Goal: Task Accomplishment & Management: Use online tool/utility

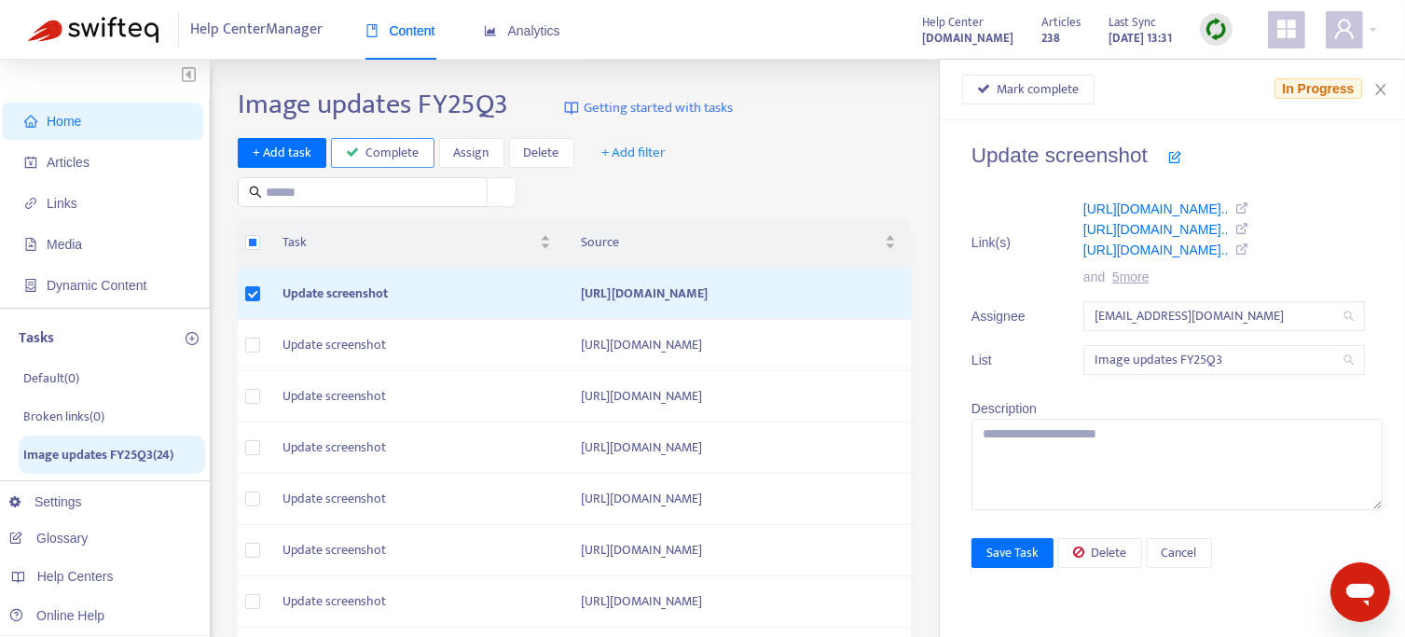
click at [387, 151] on span "Complete" at bounding box center [392, 153] width 53 height 21
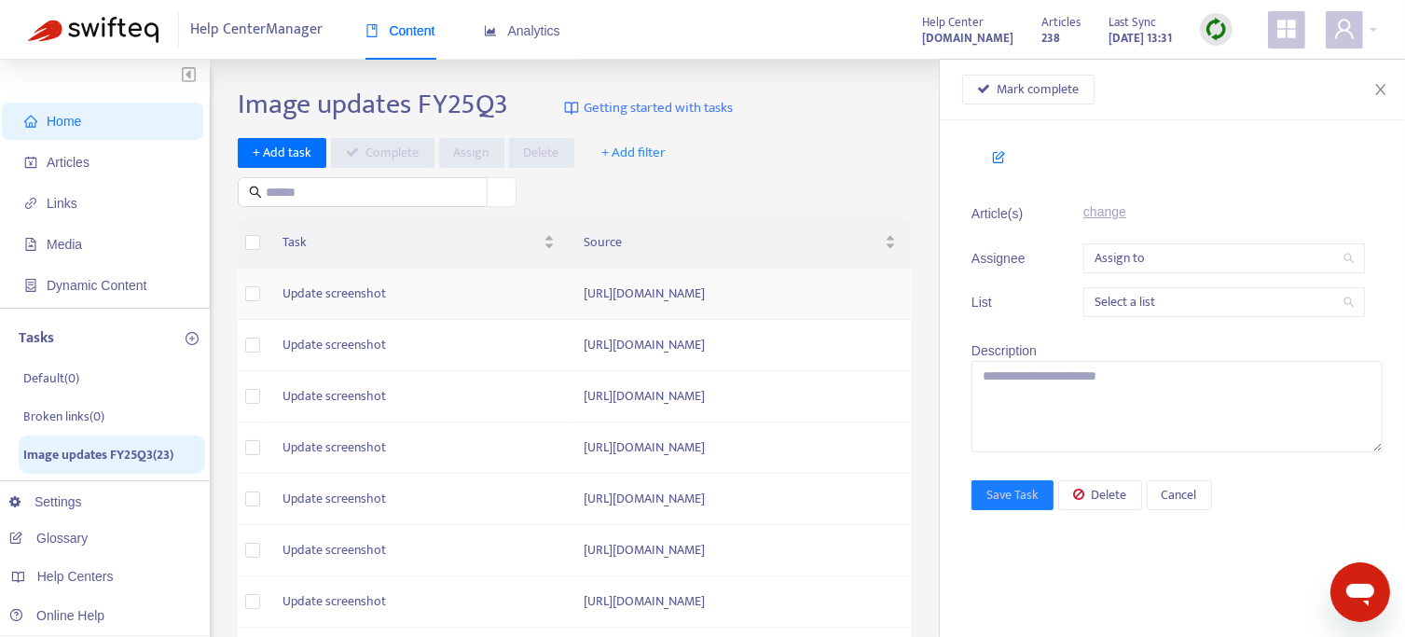
click at [570, 301] on td "https://support.sendible.com/hc/article_attachments/4407465856401" at bounding box center [741, 293] width 342 height 51
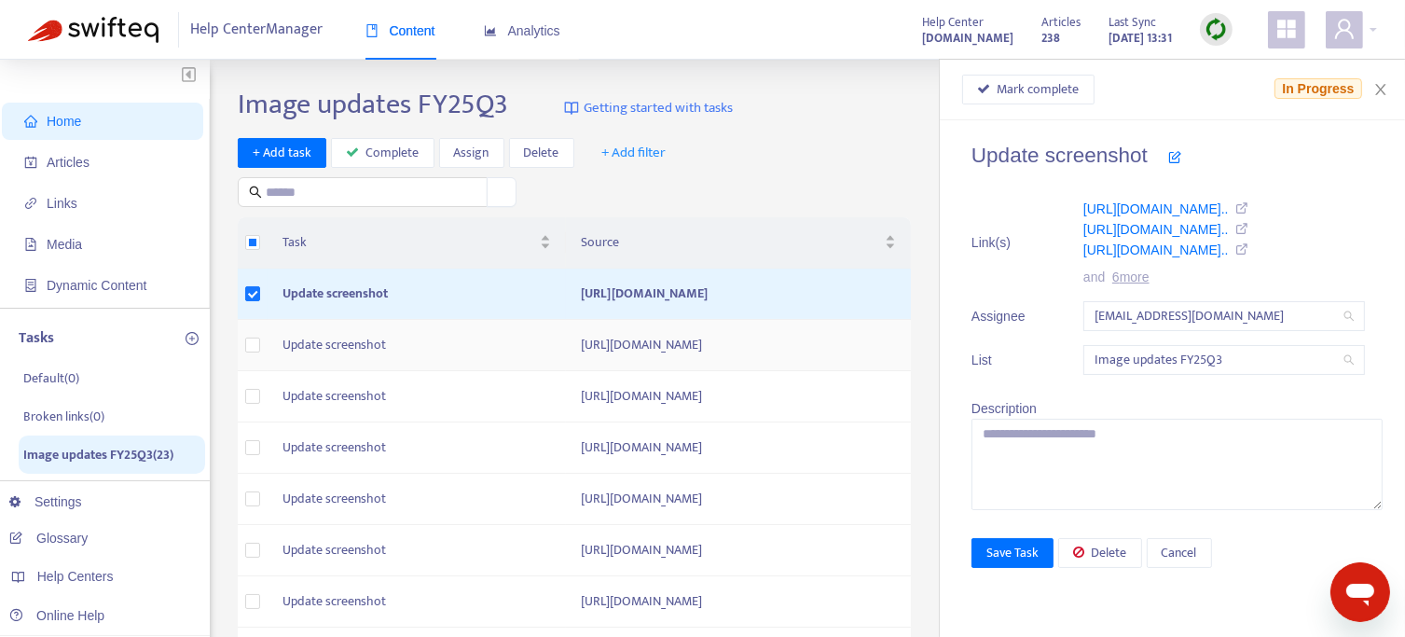
click at [566, 368] on td "[URL][DOMAIN_NAME]" at bounding box center [738, 345] width 345 height 51
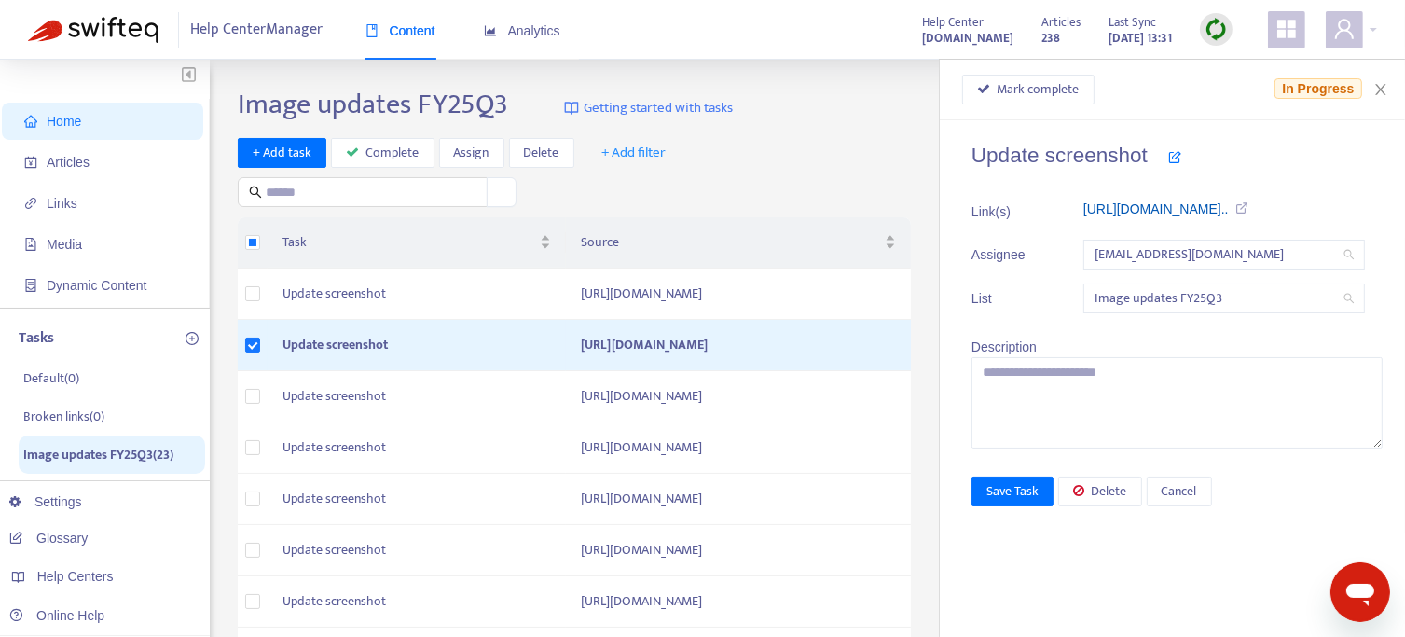
click at [1152, 210] on link "https://support.sendible.com/hc/art..." at bounding box center [1155, 208] width 145 height 15
click at [381, 147] on span "Complete" at bounding box center [392, 153] width 53 height 21
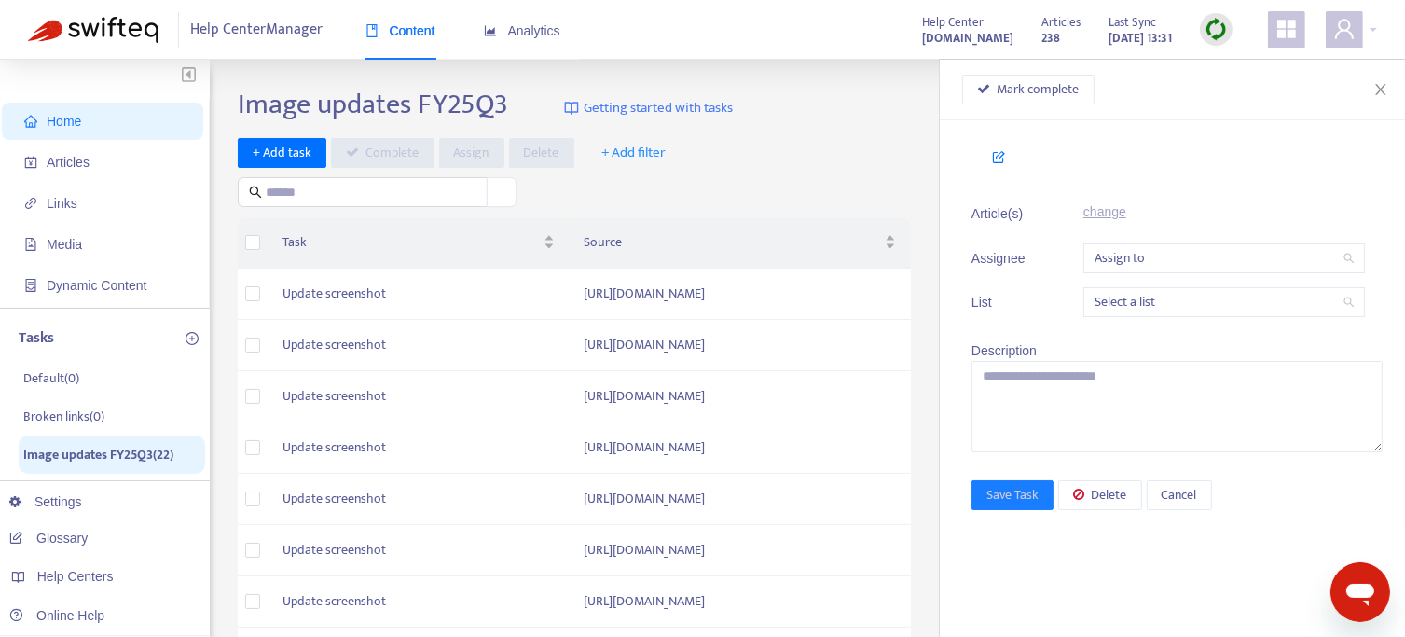
click at [79, 132] on span "Home" at bounding box center [106, 121] width 164 height 37
click at [57, 122] on span "Home" at bounding box center [64, 121] width 34 height 15
click at [60, 159] on span "Articles" at bounding box center [68, 162] width 43 height 15
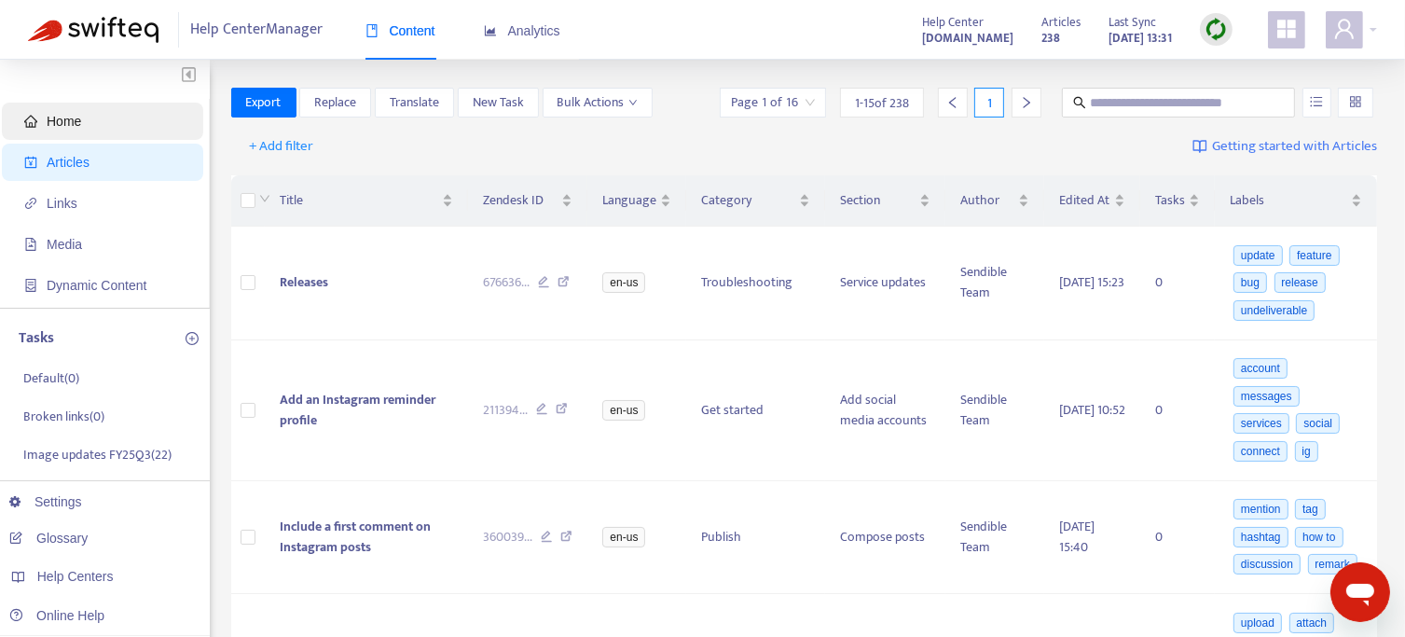
click at [65, 111] on span "Home" at bounding box center [106, 121] width 164 height 37
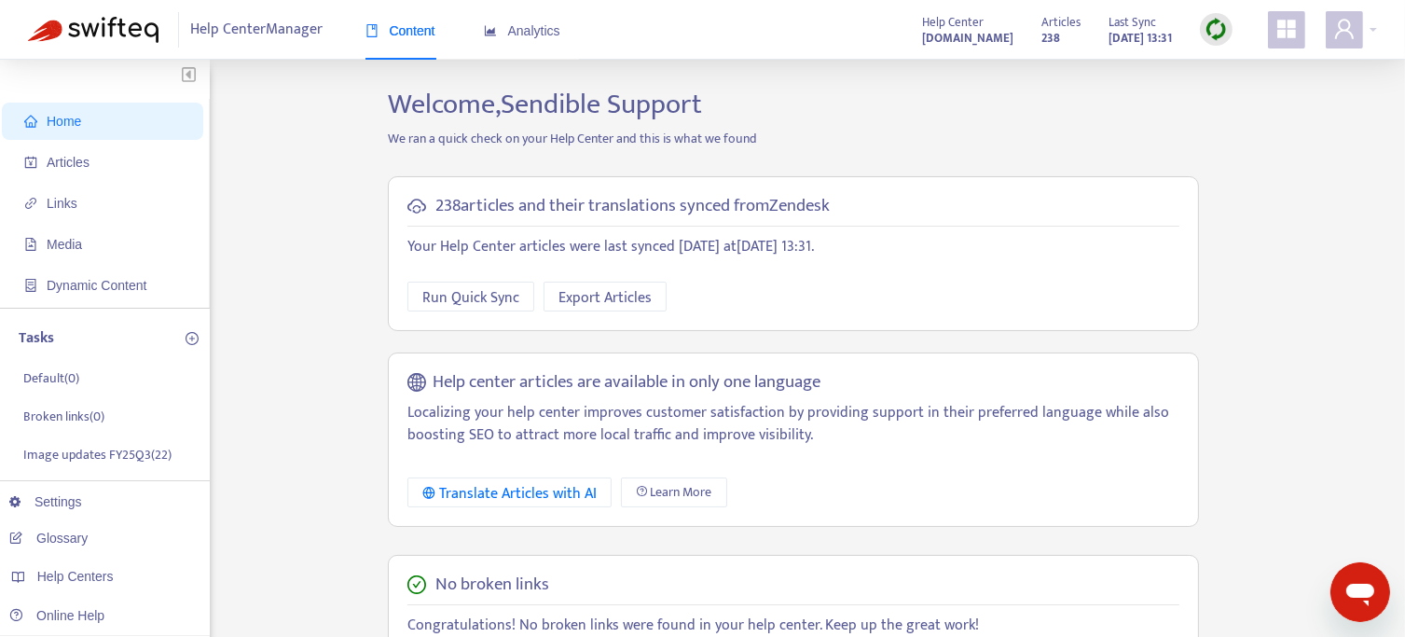
click at [1222, 29] on img at bounding box center [1215, 29] width 23 height 23
click at [1268, 100] on link "Full Sync" at bounding box center [1248, 97] width 67 height 21
click at [85, 240] on span "Media" at bounding box center [106, 244] width 164 height 37
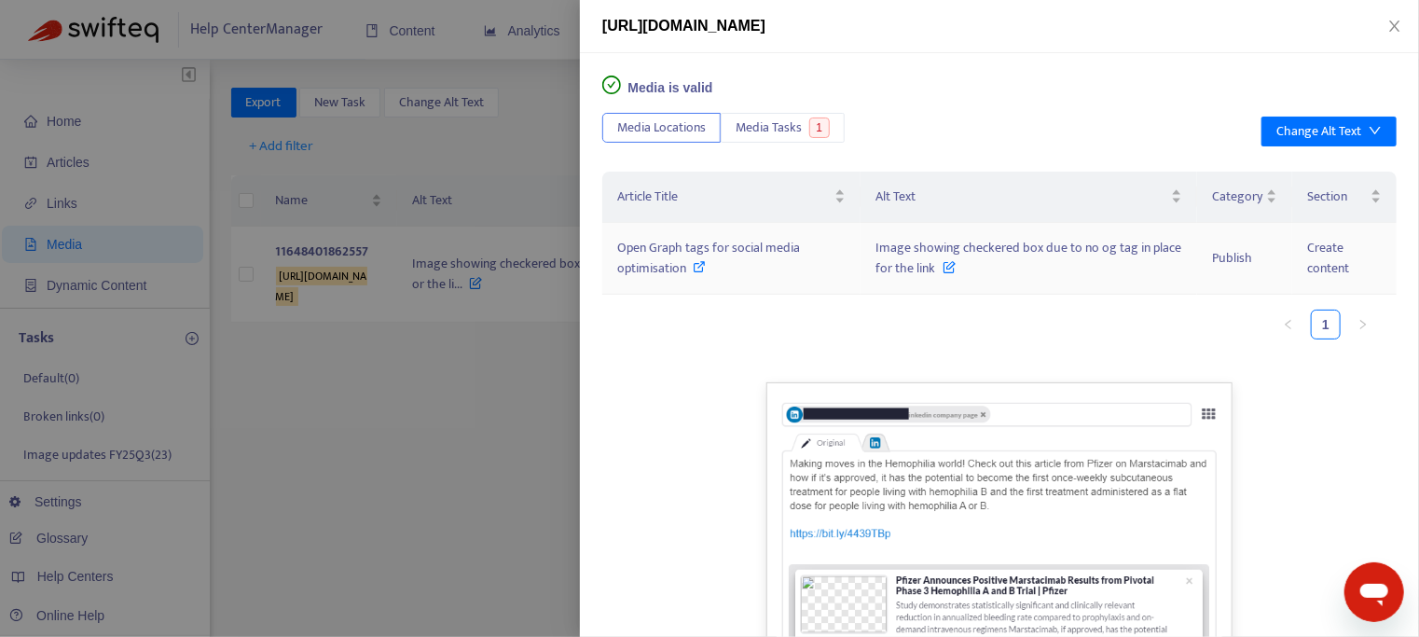
click at [653, 246] on span "Open Graph tags for social media optimisation" at bounding box center [708, 258] width 183 height 42
